Goal: Communication & Community: Connect with others

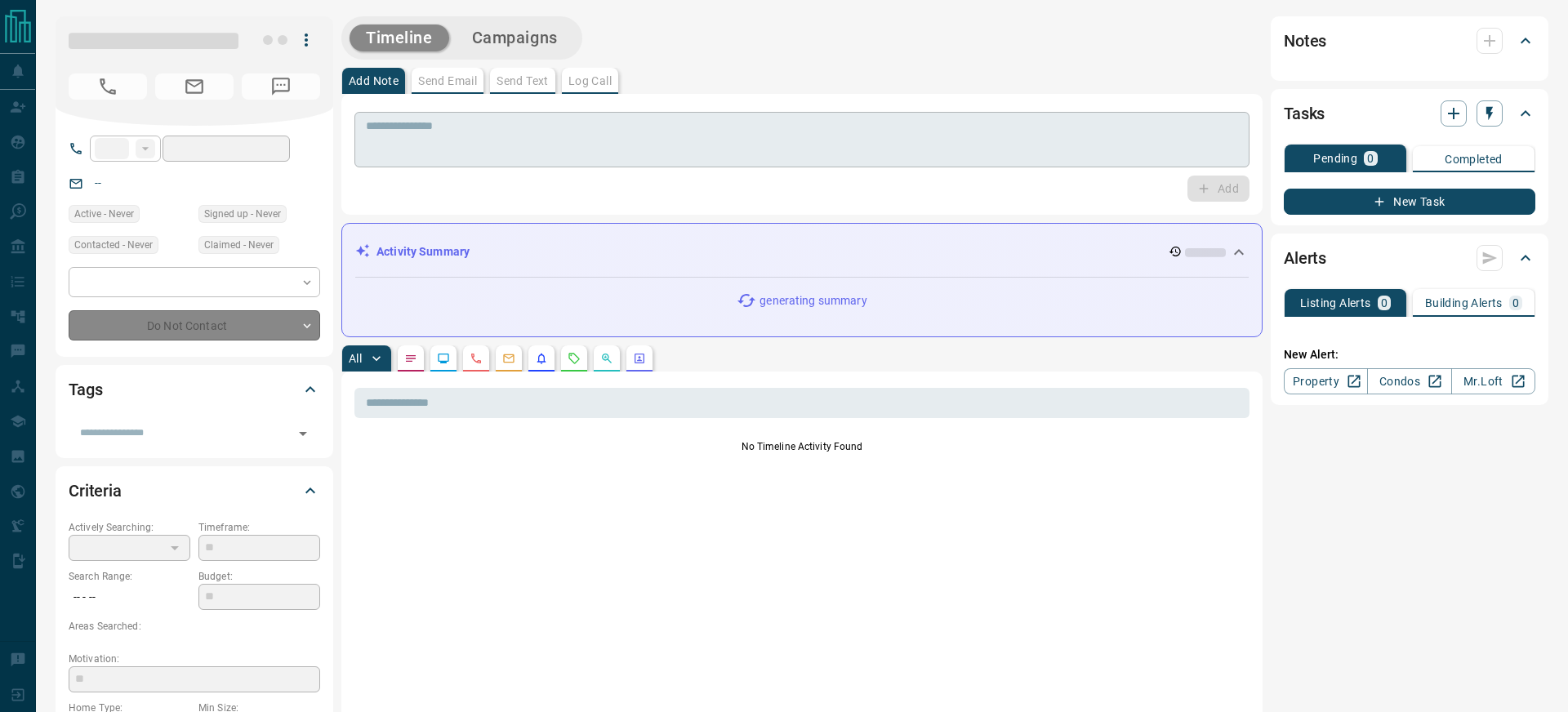
type input "***"
type input "**********"
type input "**"
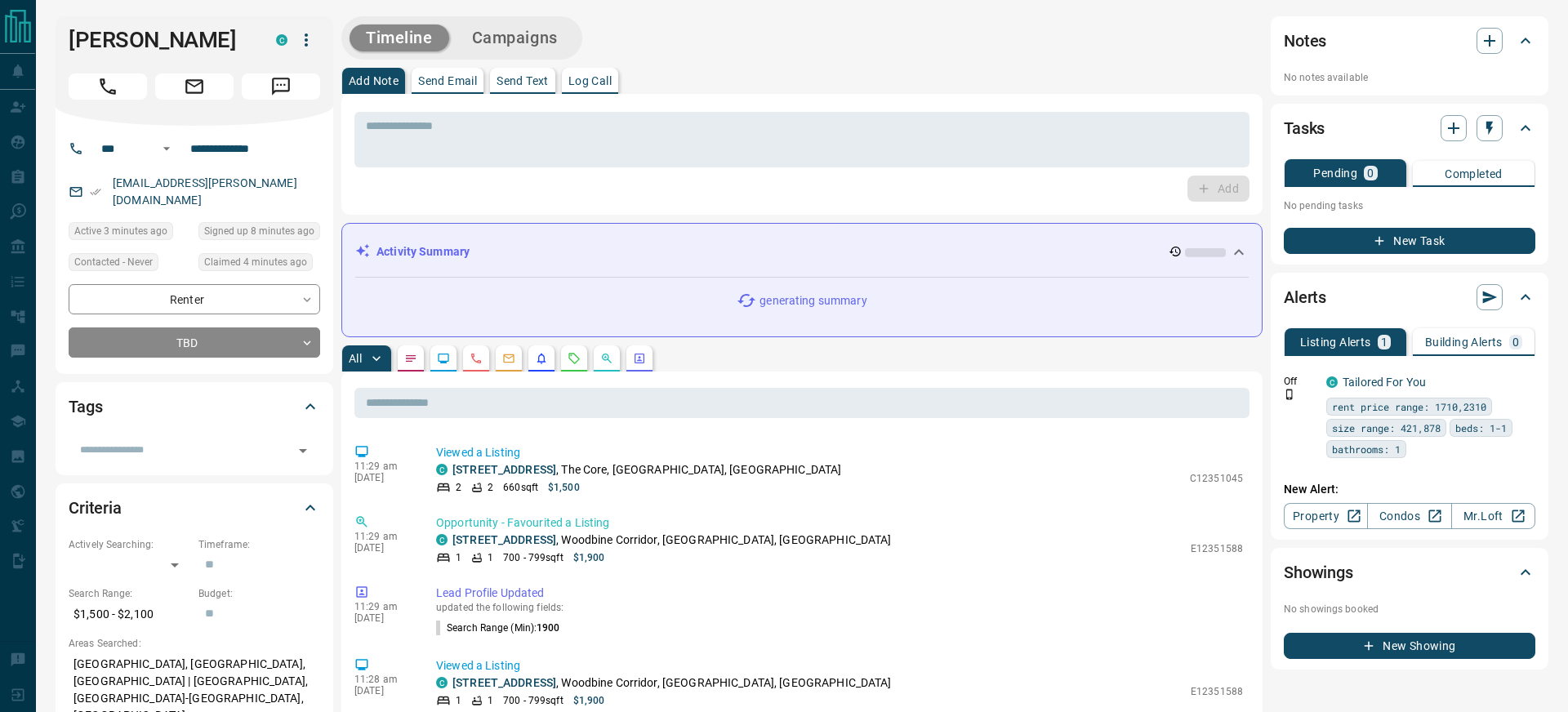
click at [461, 87] on button "Send Email" at bounding box center [448, 81] width 71 height 26
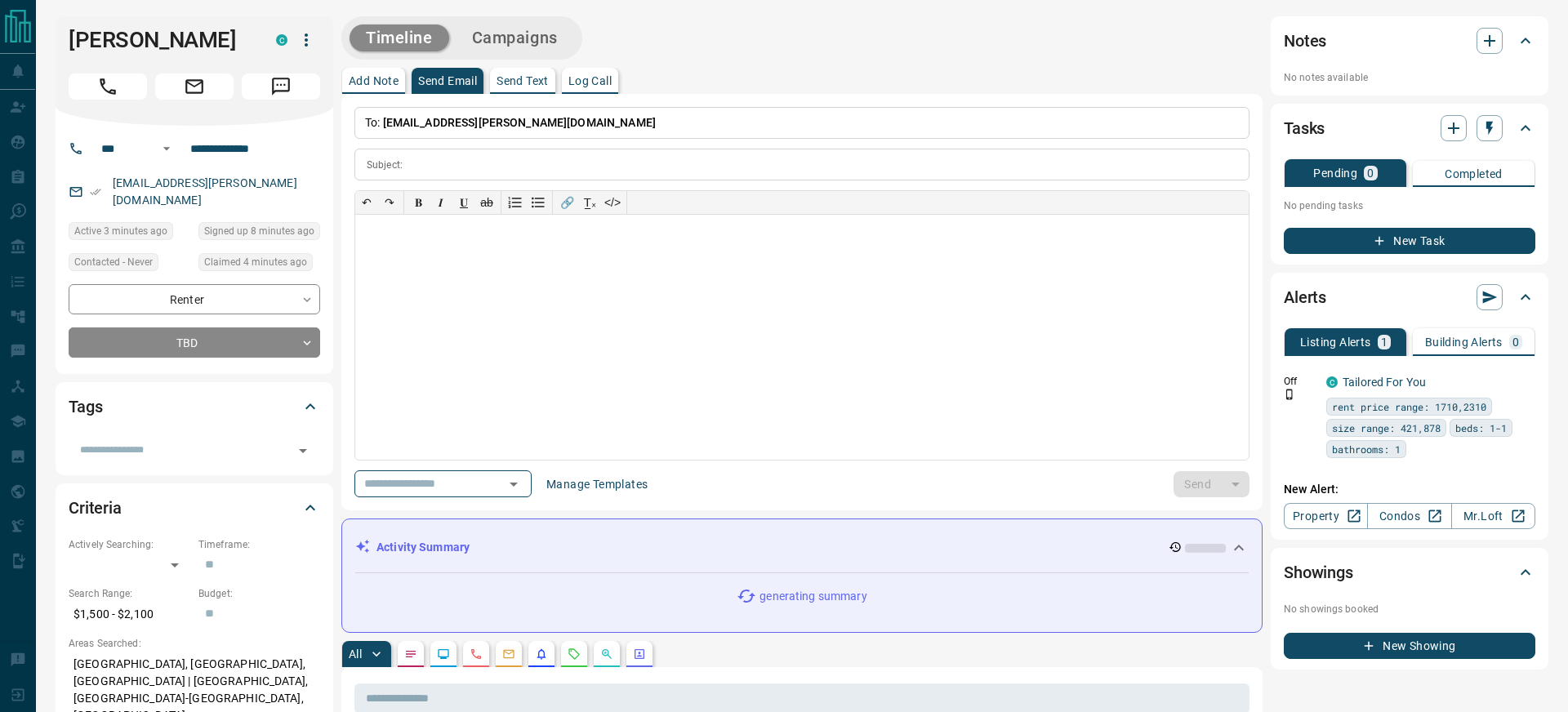
click at [475, 119] on span "[EMAIL_ADDRESS][PERSON_NAME][DOMAIN_NAME]" at bounding box center [519, 122] width 273 height 13
click at [511, 121] on span "[EMAIL_ADDRESS][PERSON_NAME][DOMAIN_NAME]" at bounding box center [519, 122] width 273 height 13
drag, startPoint x: 514, startPoint y: 122, endPoint x: 524, endPoint y: 122, distance: 10.0
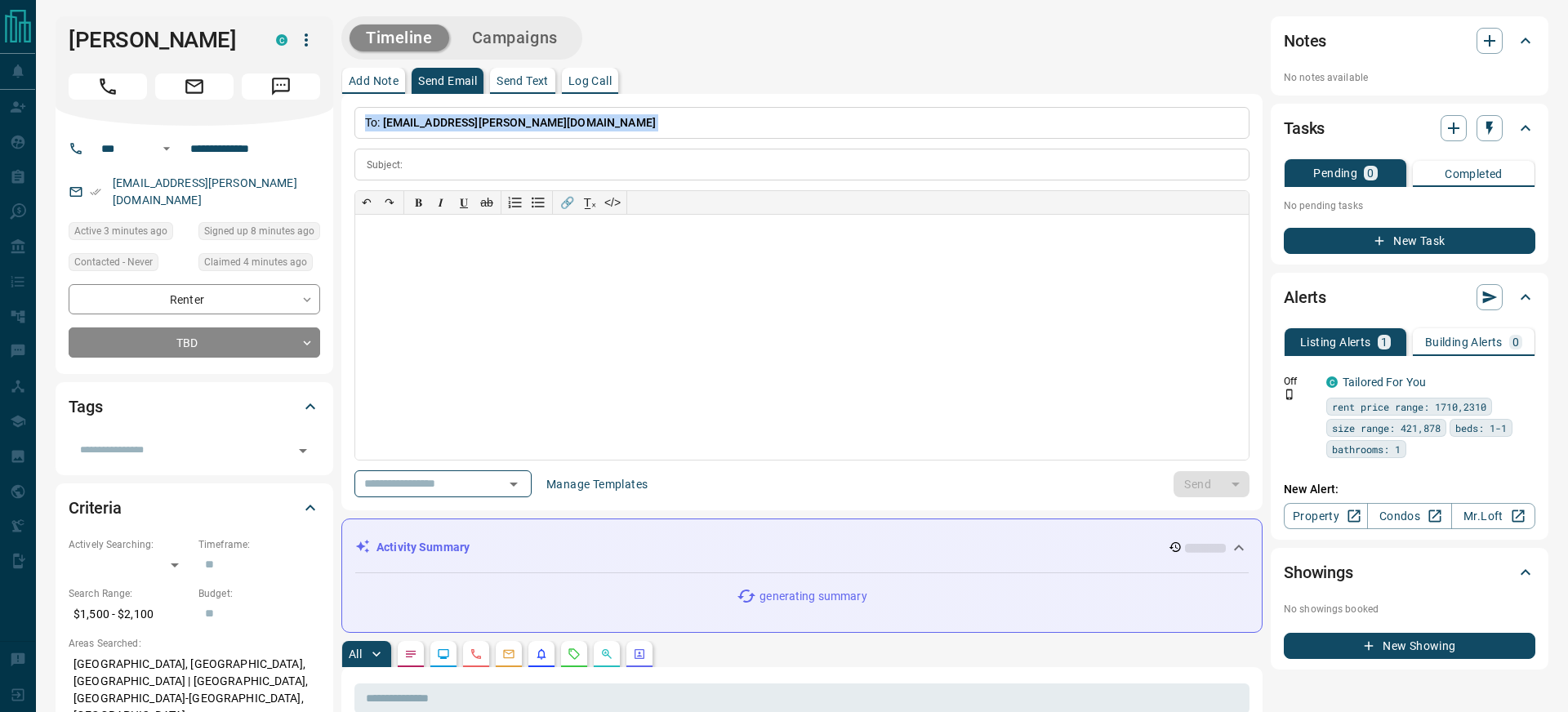
click at [514, 122] on span "[EMAIL_ADDRESS][PERSON_NAME][DOMAIN_NAME]" at bounding box center [519, 122] width 273 height 13
click at [549, 125] on p "To: [EMAIL_ADDRESS][PERSON_NAME][DOMAIN_NAME]" at bounding box center [802, 123] width 895 height 32
drag, startPoint x: 492, startPoint y: 122, endPoint x: 425, endPoint y: 121, distance: 67.0
click at [444, 123] on p "To: [EMAIL_ADDRESS][PERSON_NAME][DOMAIN_NAME]" at bounding box center [802, 123] width 895 height 32
click at [408, 121] on span "[EMAIL_ADDRESS][PERSON_NAME][DOMAIN_NAME]" at bounding box center [519, 122] width 273 height 13
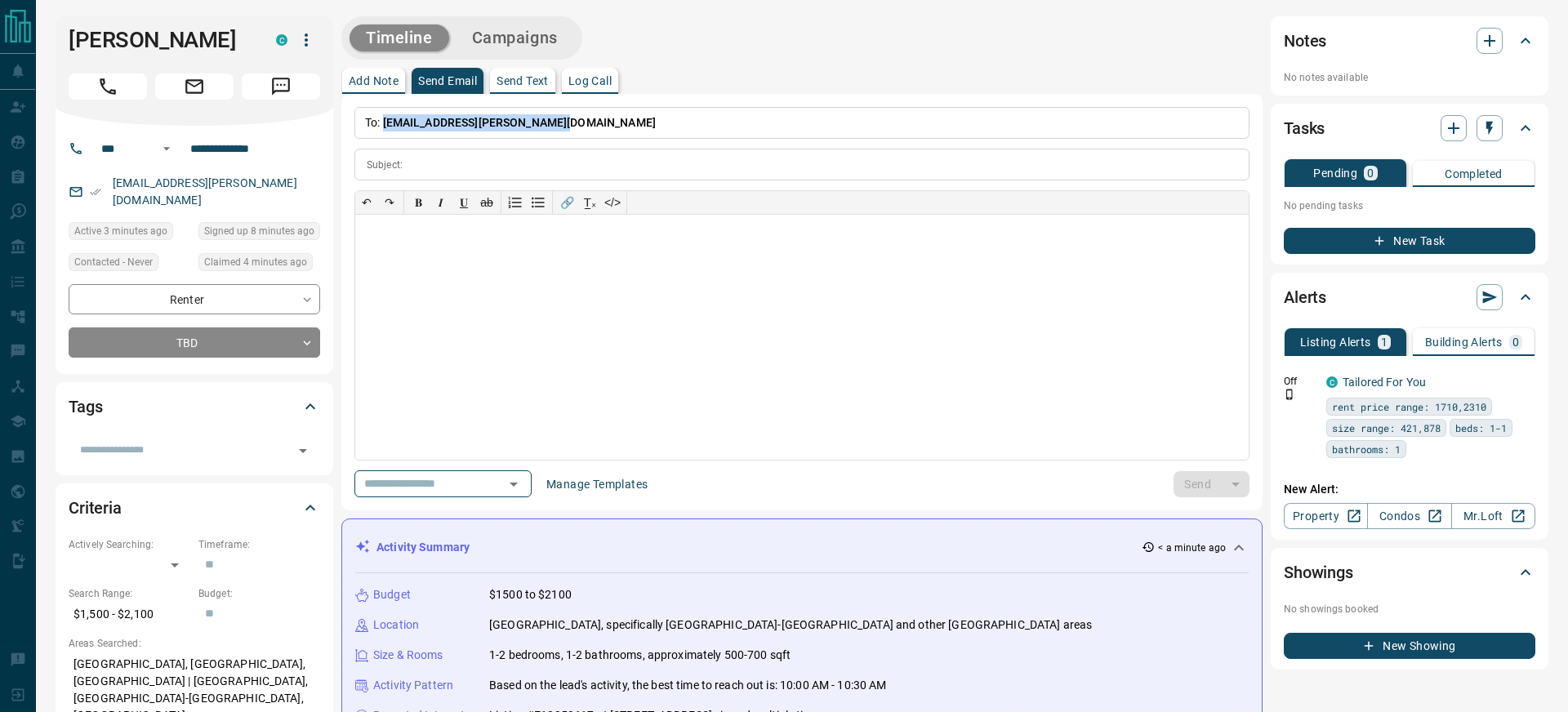
drag, startPoint x: 397, startPoint y: 121, endPoint x: 559, endPoint y: 123, distance: 162.0
click at [559, 123] on p "To: [EMAIL_ADDRESS][PERSON_NAME][DOMAIN_NAME]" at bounding box center [802, 123] width 895 height 32
copy span "[EMAIL_ADDRESS][PERSON_NAME][DOMAIN_NAME]"
click at [567, 120] on p "To: [EMAIL_ADDRESS][PERSON_NAME][DOMAIN_NAME]" at bounding box center [802, 123] width 895 height 32
